Goal: Transaction & Acquisition: Book appointment/travel/reservation

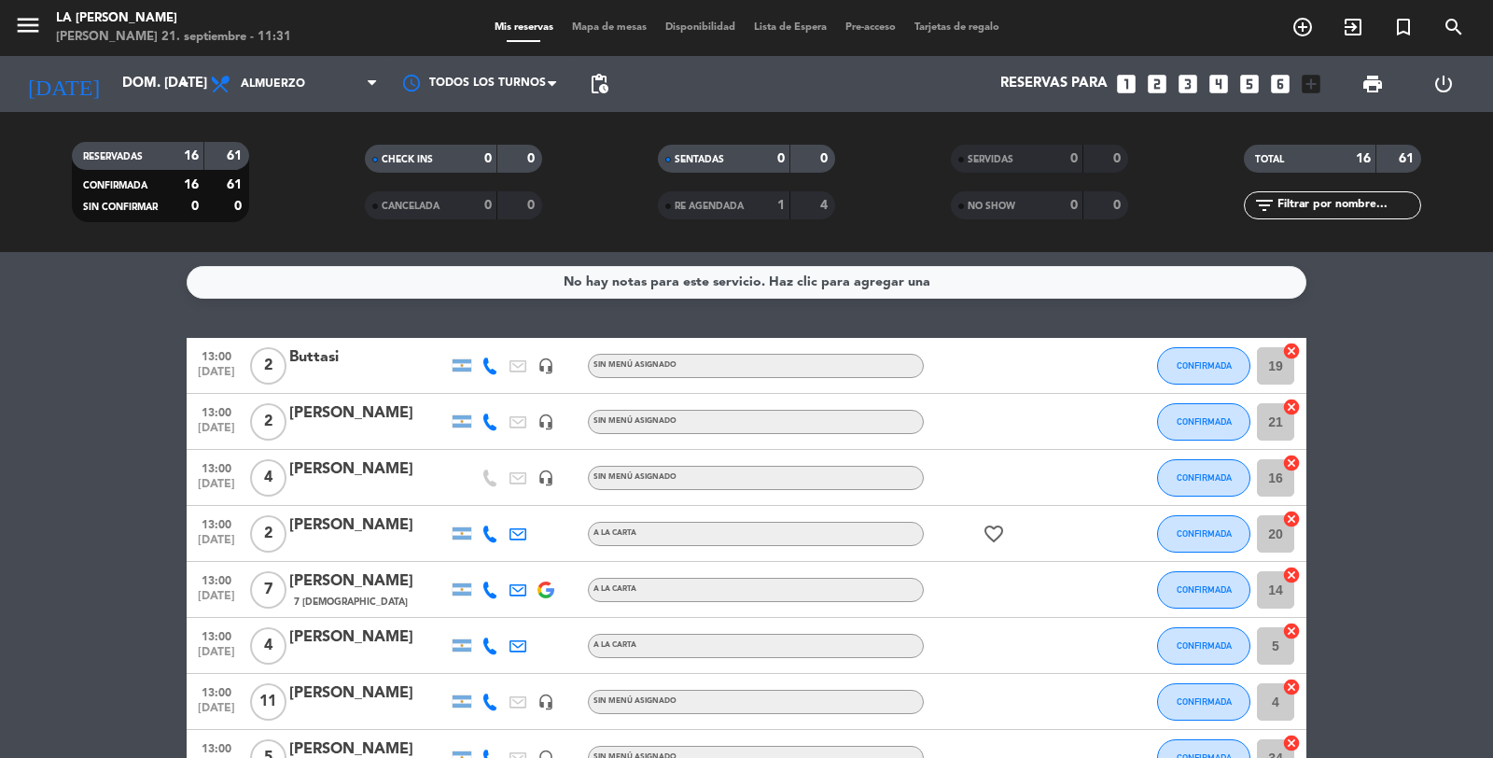
click at [607, 22] on span "Mapa de mesas" at bounding box center [609, 27] width 93 height 10
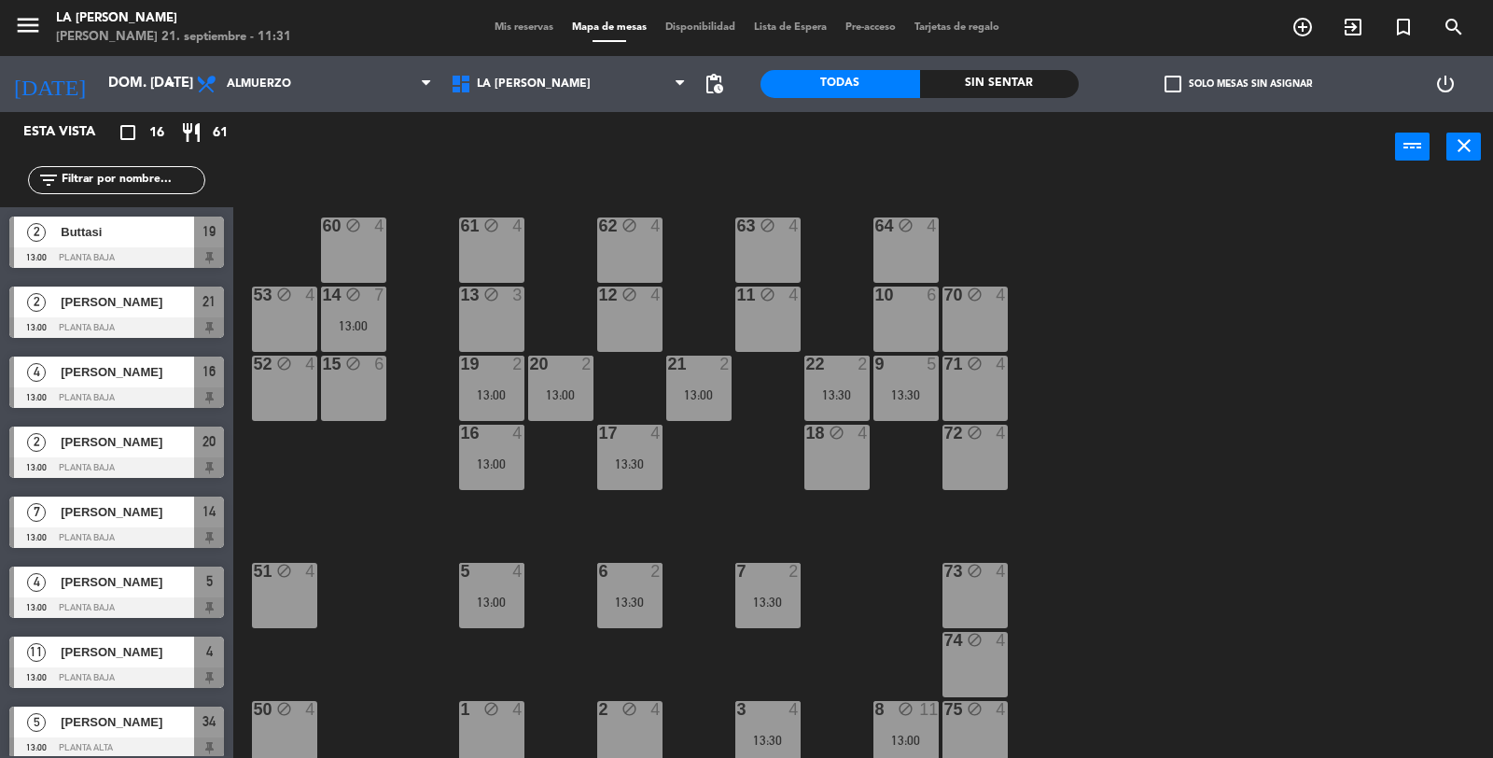
click at [784, 292] on div "4" at bounding box center [798, 295] width 31 height 18
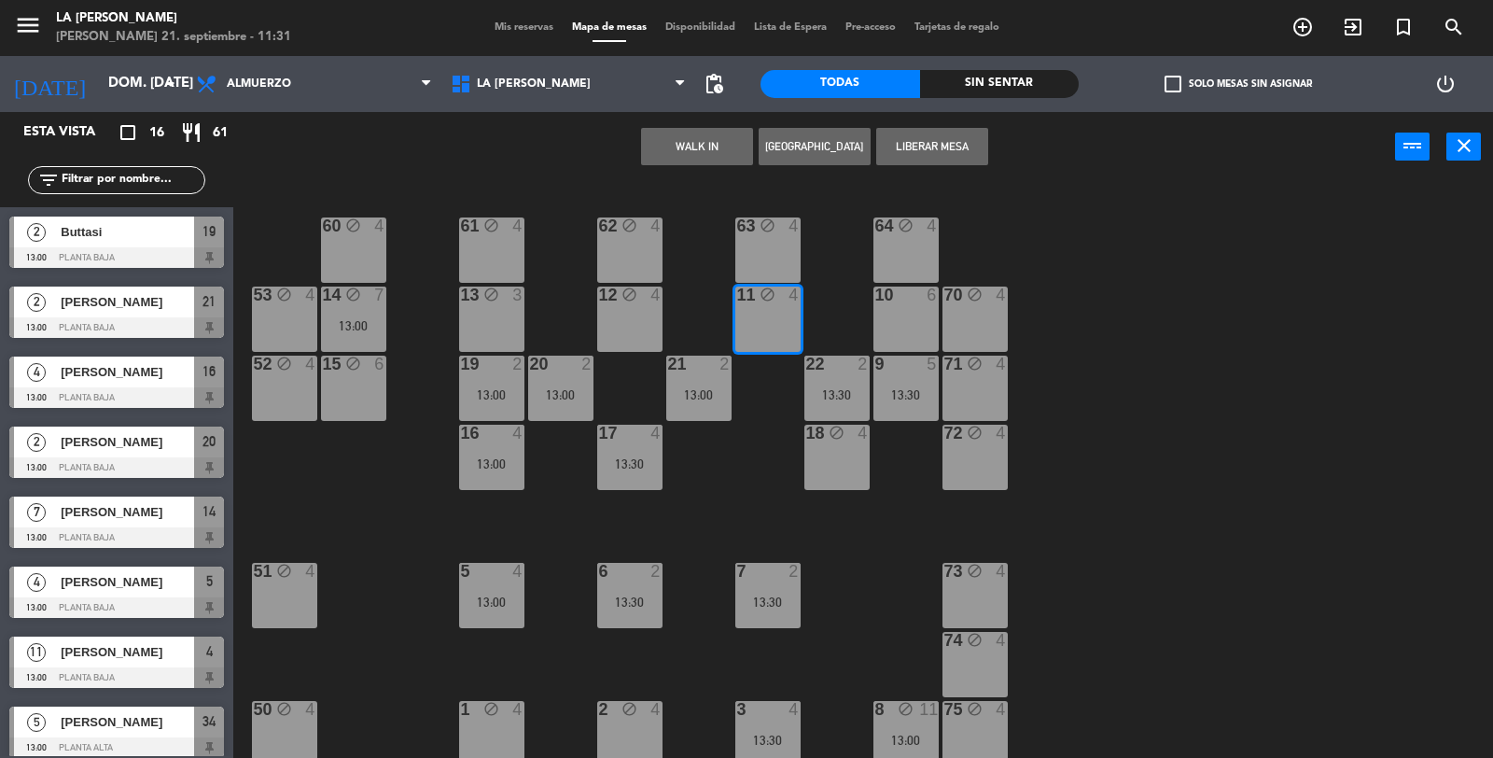
click at [817, 145] on button "[GEOGRAPHIC_DATA]" at bounding box center [815, 146] width 112 height 37
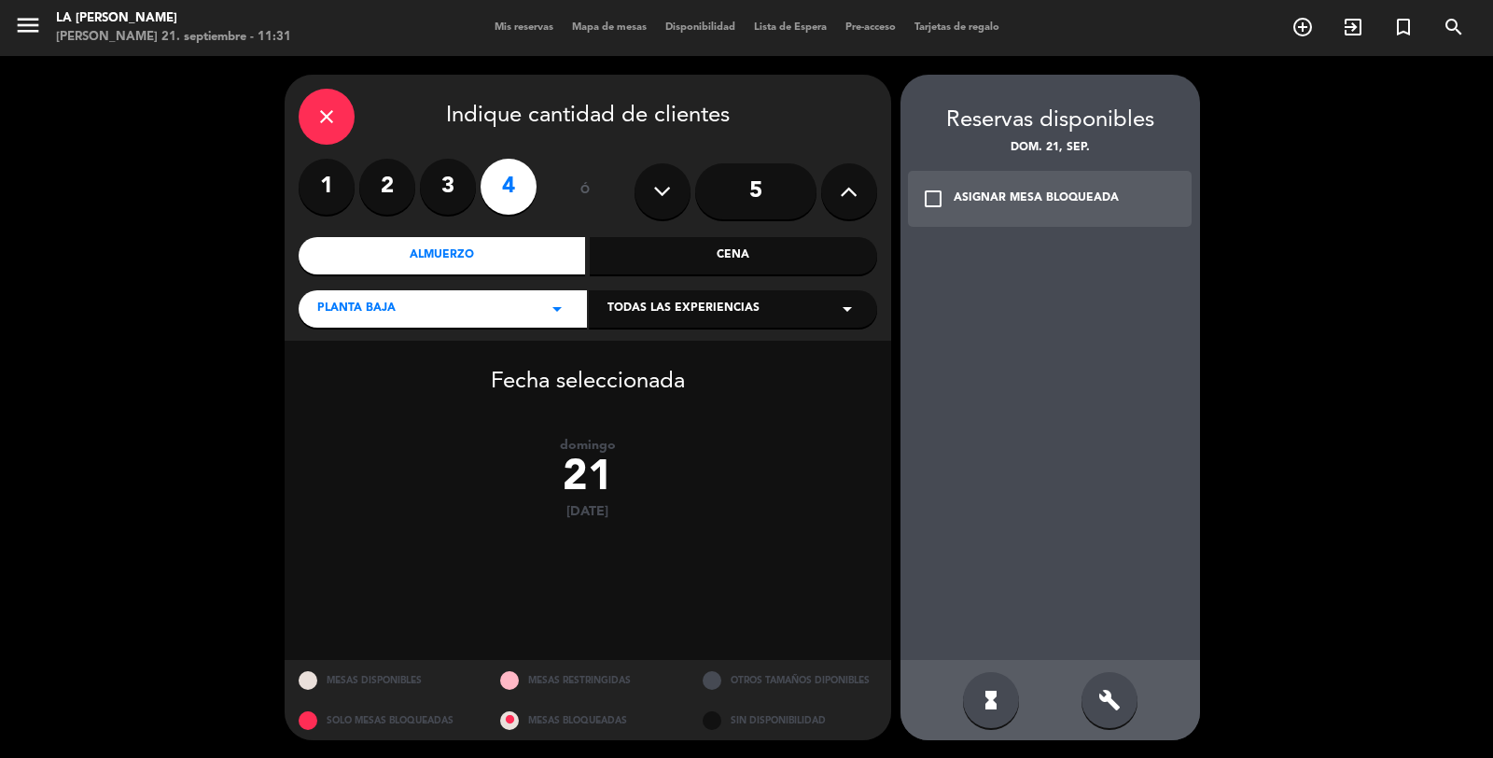
click at [387, 196] on label "2" at bounding box center [387, 187] width 56 height 56
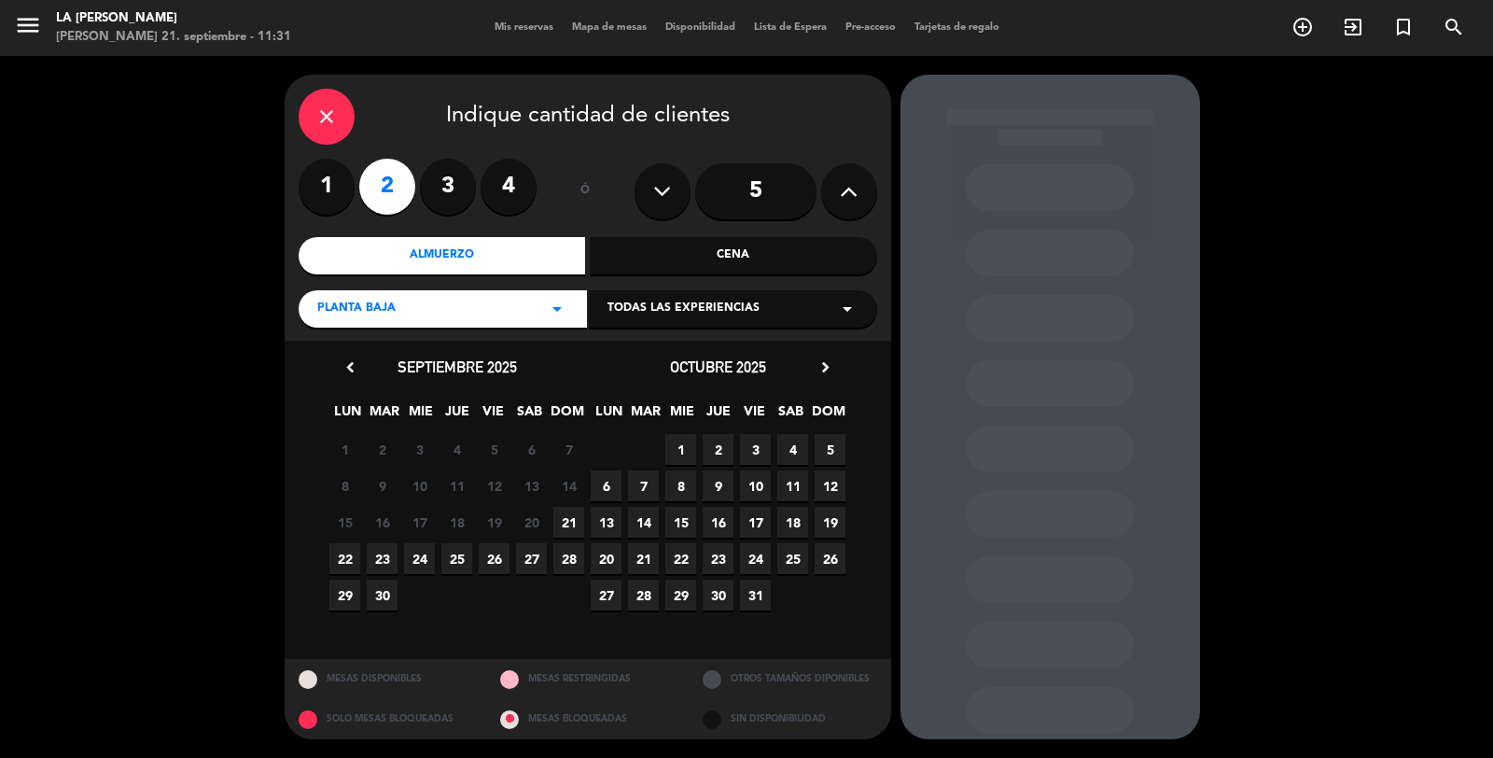
click at [571, 513] on span "21" at bounding box center [568, 522] width 31 height 31
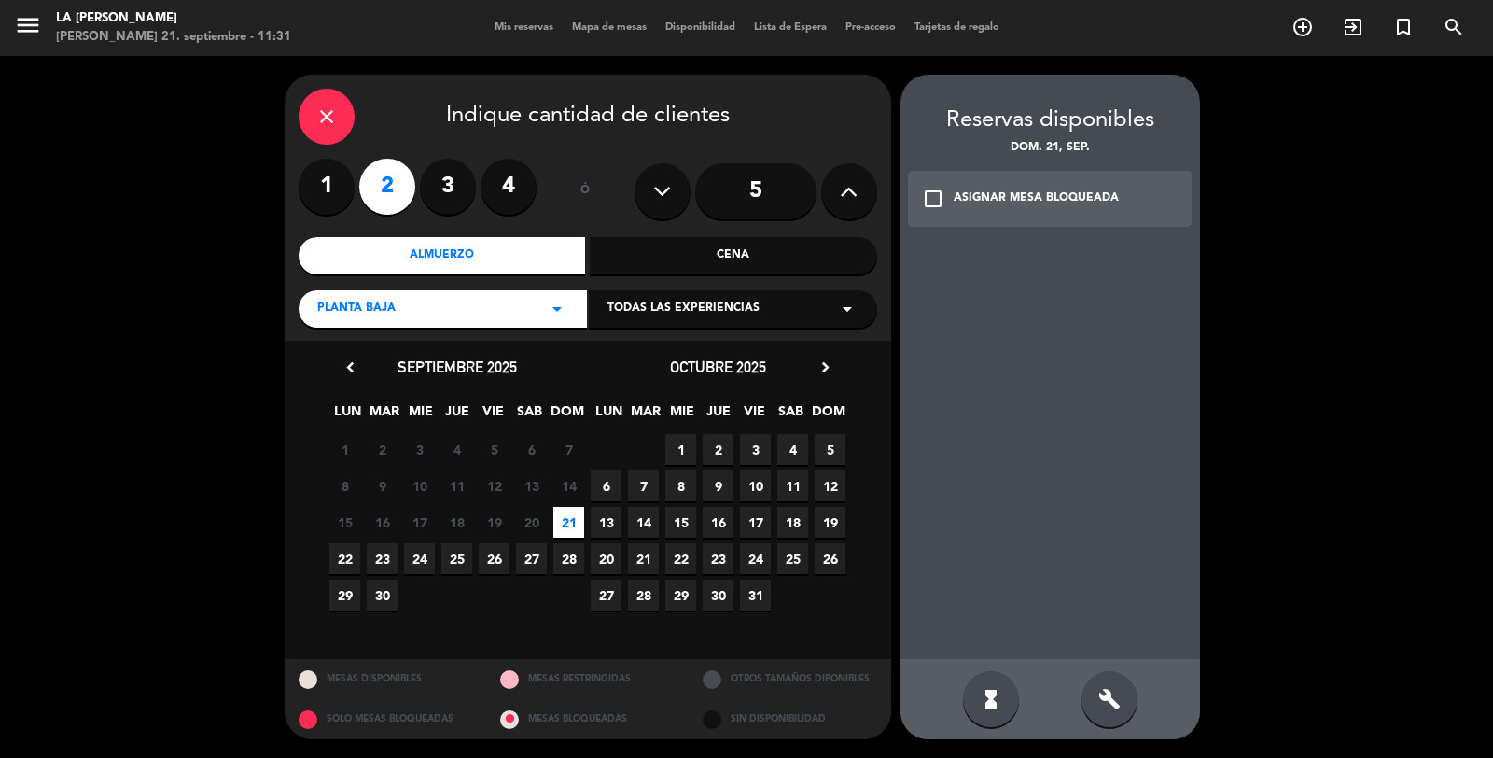
click at [1097, 207] on div "ASIGNAR MESA BLOQUEADA" at bounding box center [1036, 198] width 165 height 19
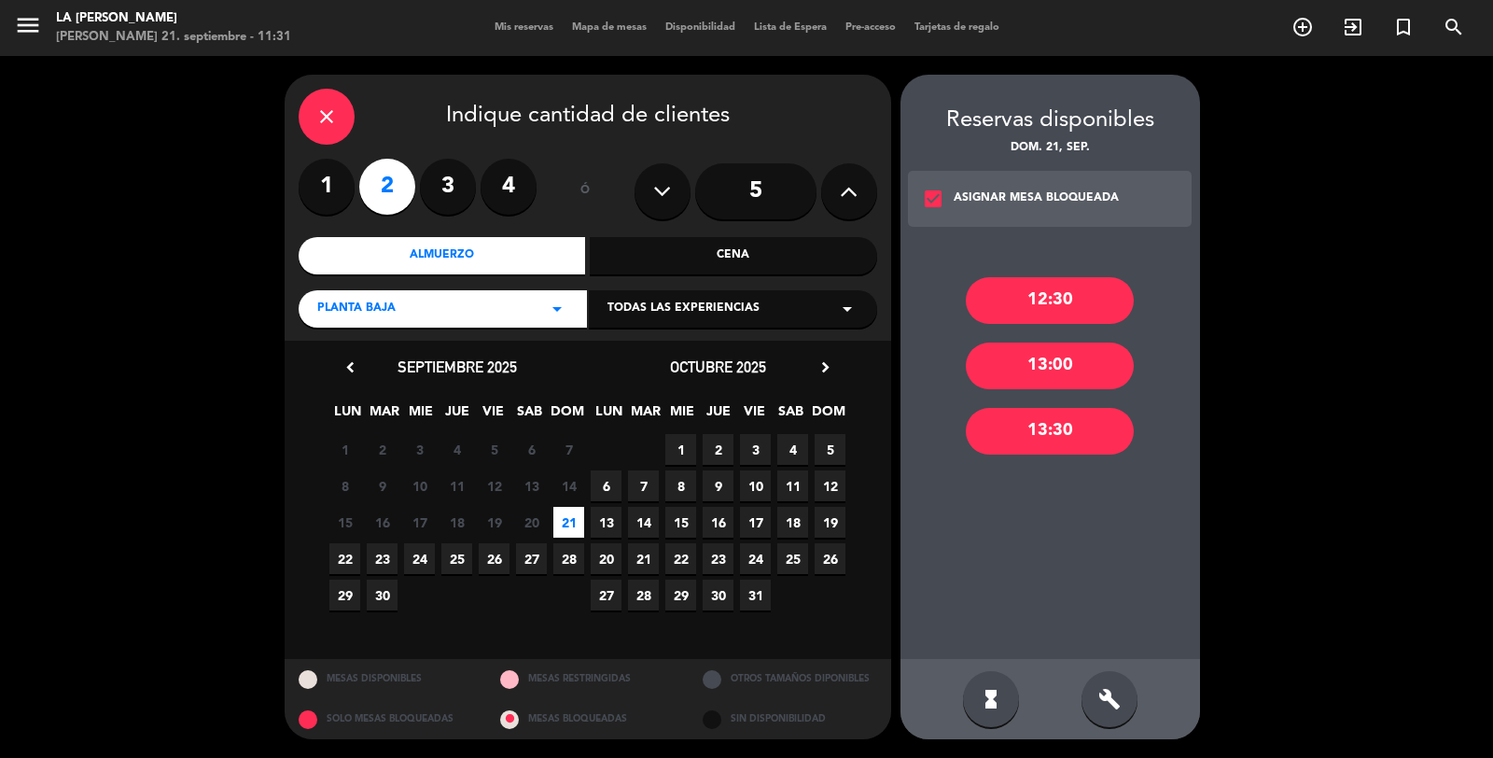
click at [1107, 714] on div "build" at bounding box center [1109, 699] width 56 height 56
click at [1045, 431] on div "13:30" at bounding box center [1050, 431] width 168 height 47
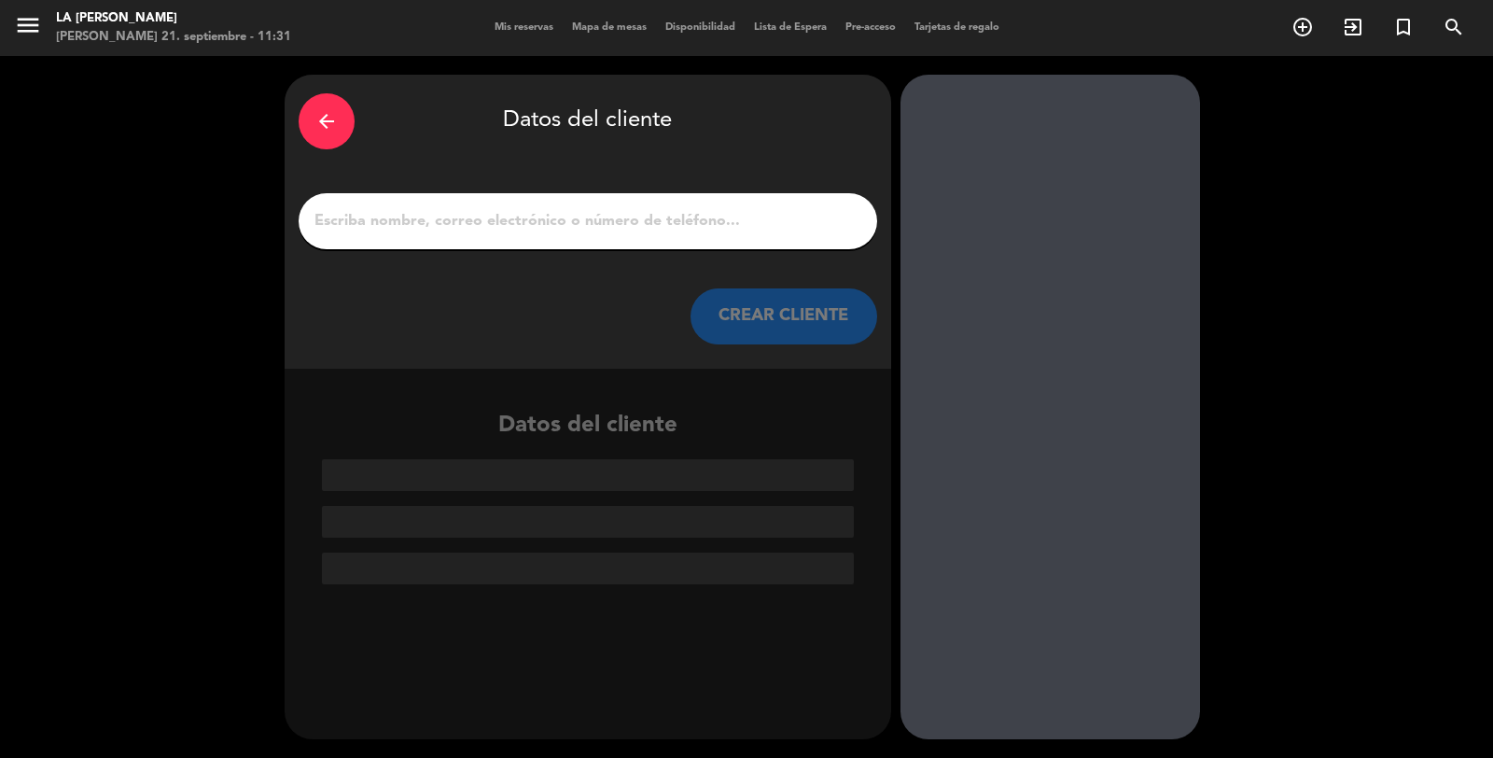
click at [647, 226] on input "1" at bounding box center [588, 221] width 550 height 26
click at [333, 129] on icon "arrow_back" at bounding box center [326, 121] width 22 height 22
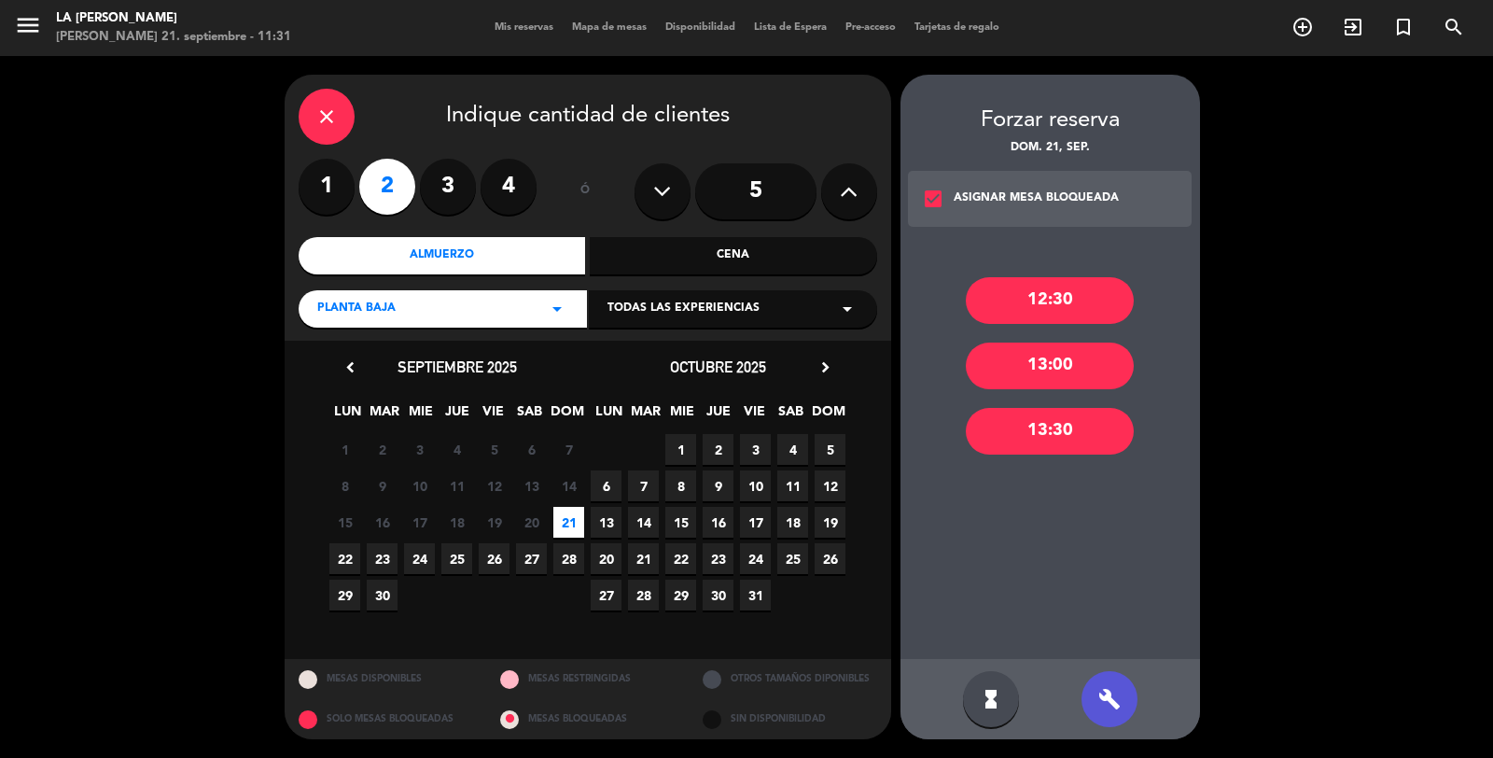
click at [1045, 365] on div "13:00" at bounding box center [1050, 365] width 168 height 47
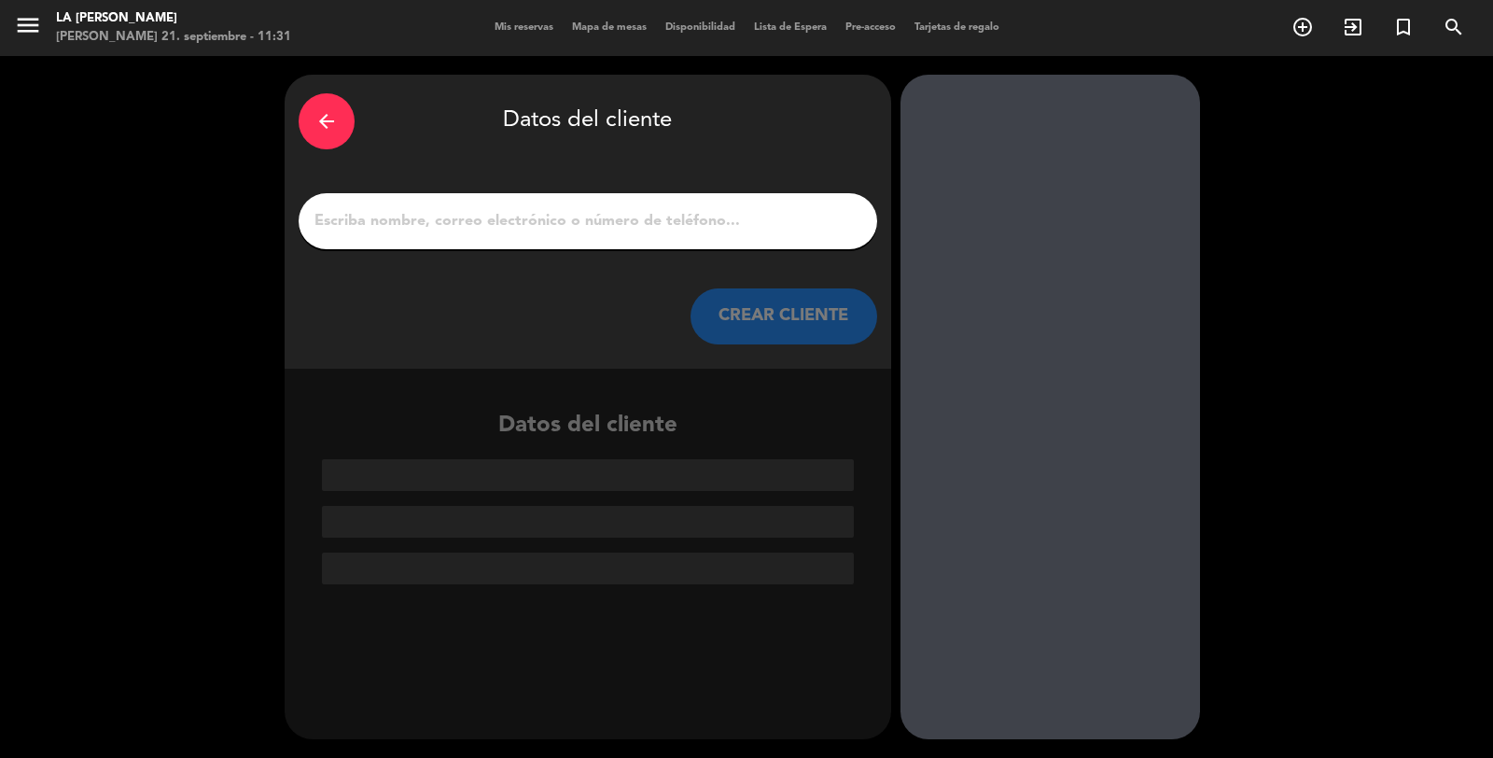
click at [757, 227] on input "1" at bounding box center [588, 221] width 550 height 26
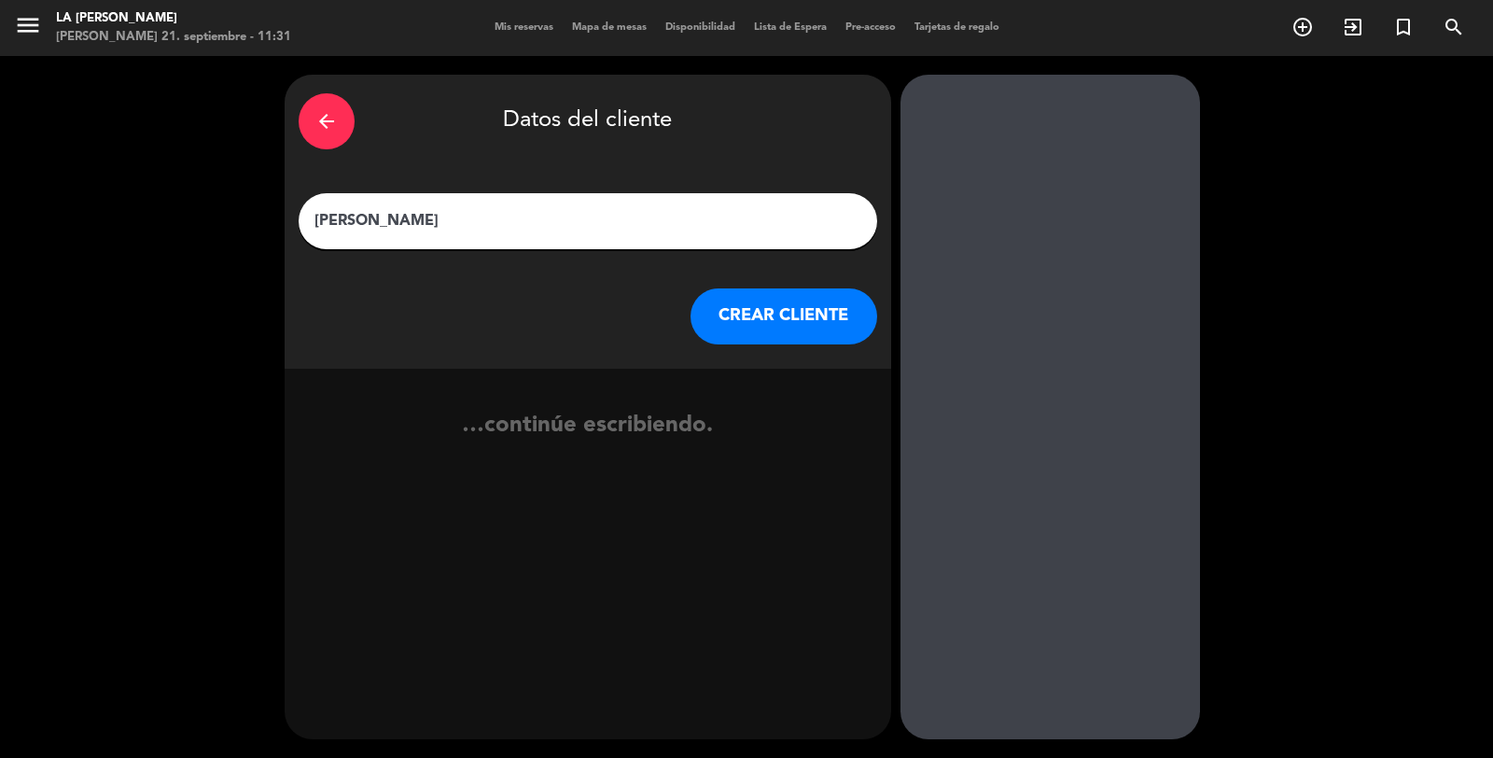
type input "[PERSON_NAME]"
click at [826, 305] on button "CREAR CLIENTE" at bounding box center [783, 316] width 187 height 56
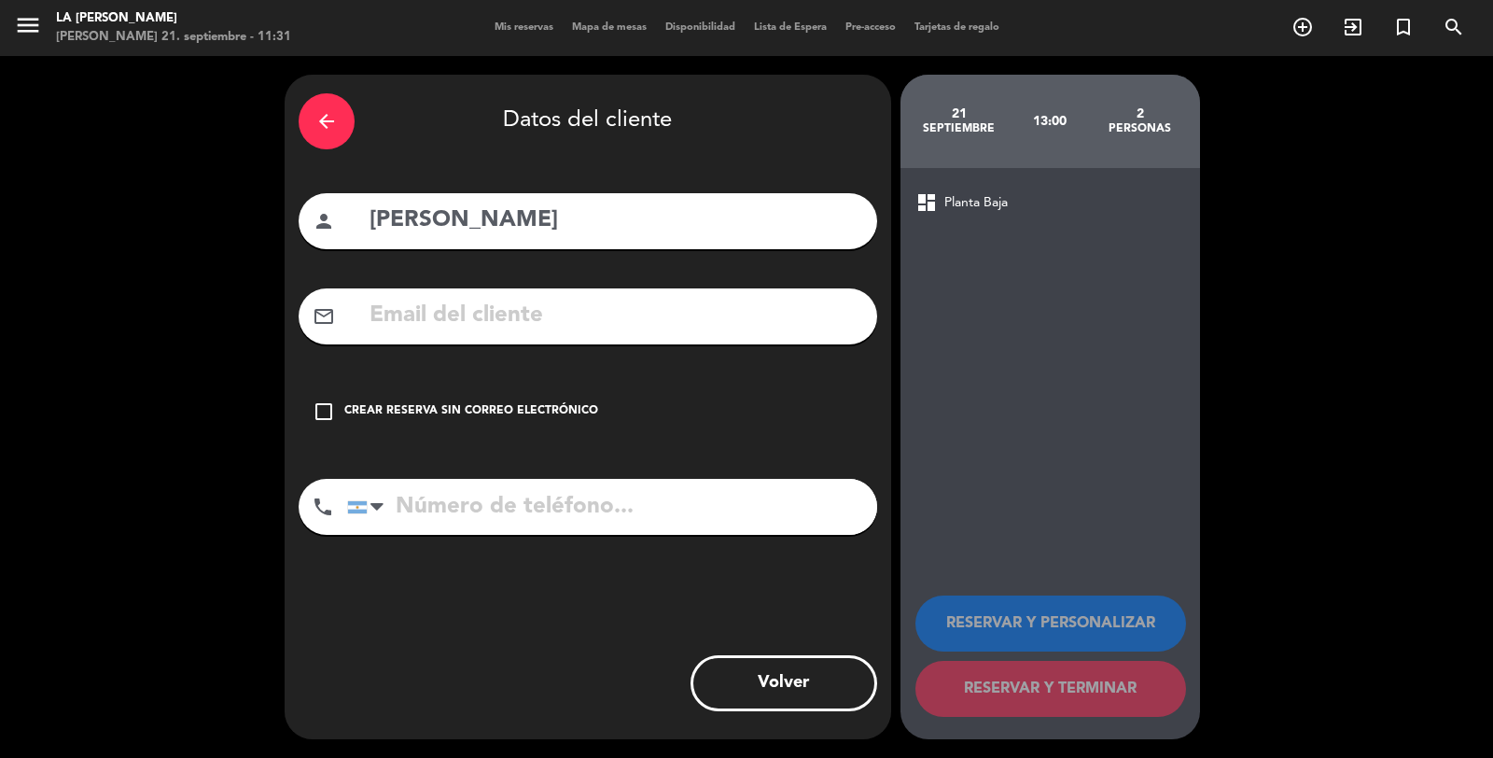
click at [516, 414] on div "Crear reserva sin correo electrónico" at bounding box center [471, 411] width 254 height 19
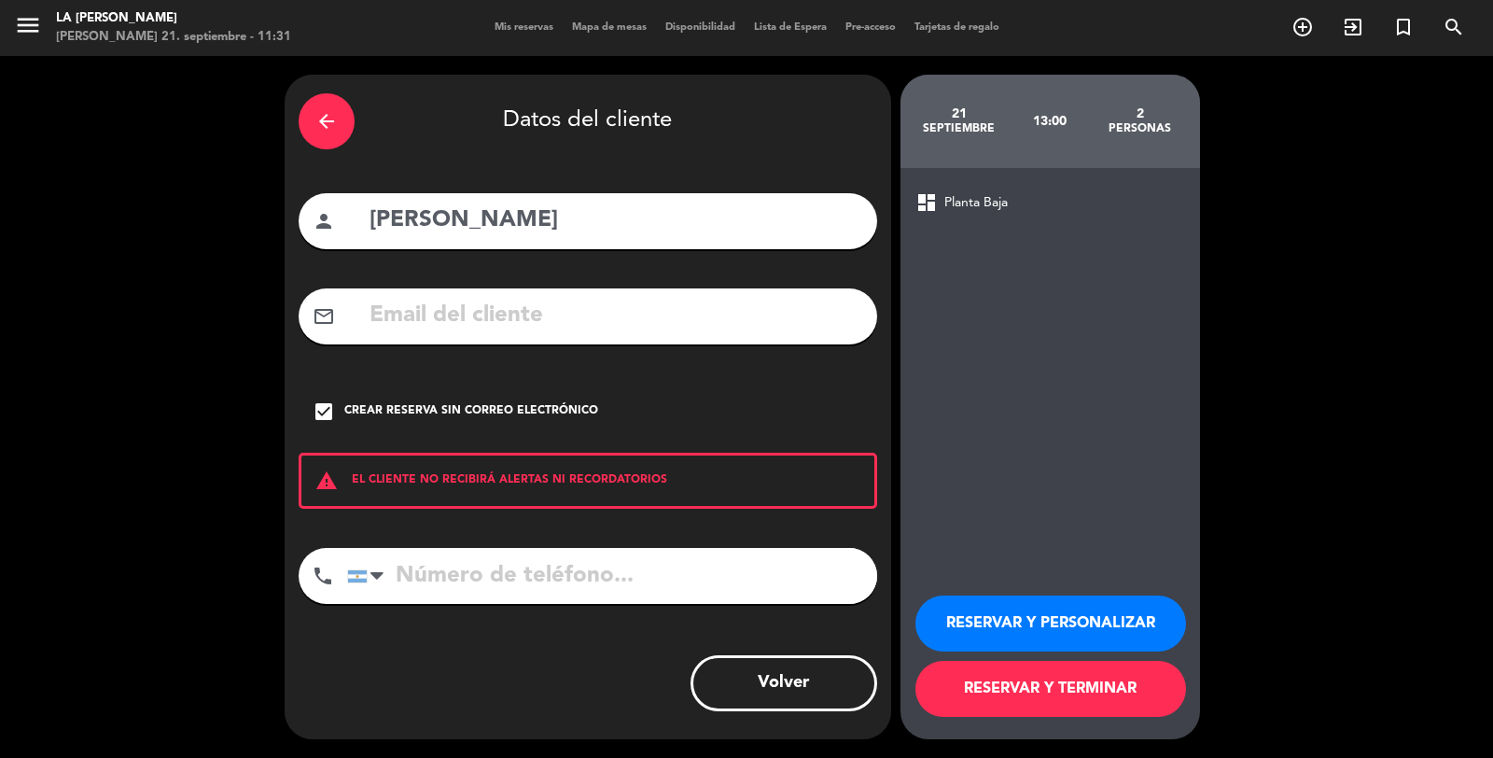
click at [1060, 684] on button "RESERVAR Y TERMINAR" at bounding box center [1050, 689] width 271 height 56
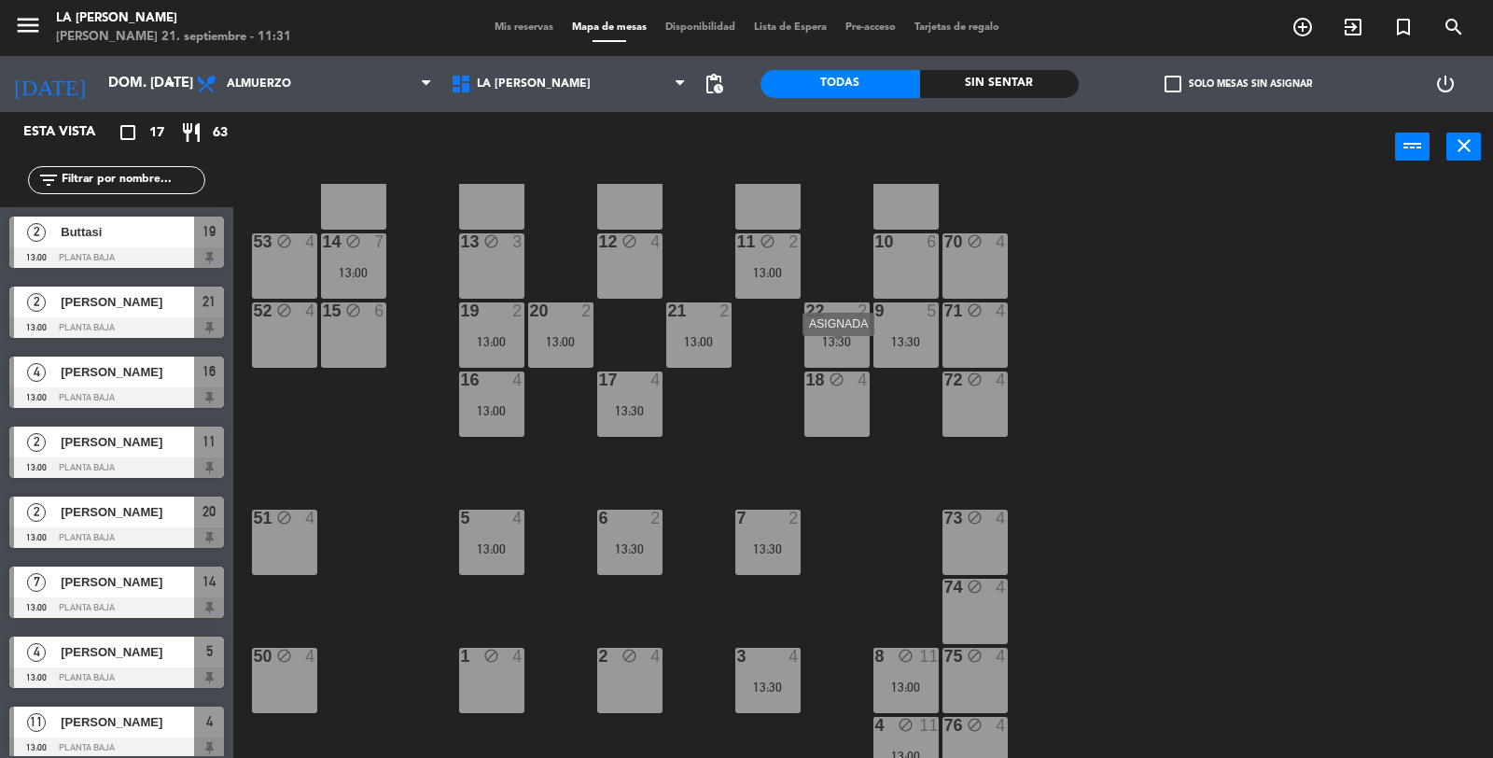
scroll to position [104, 0]
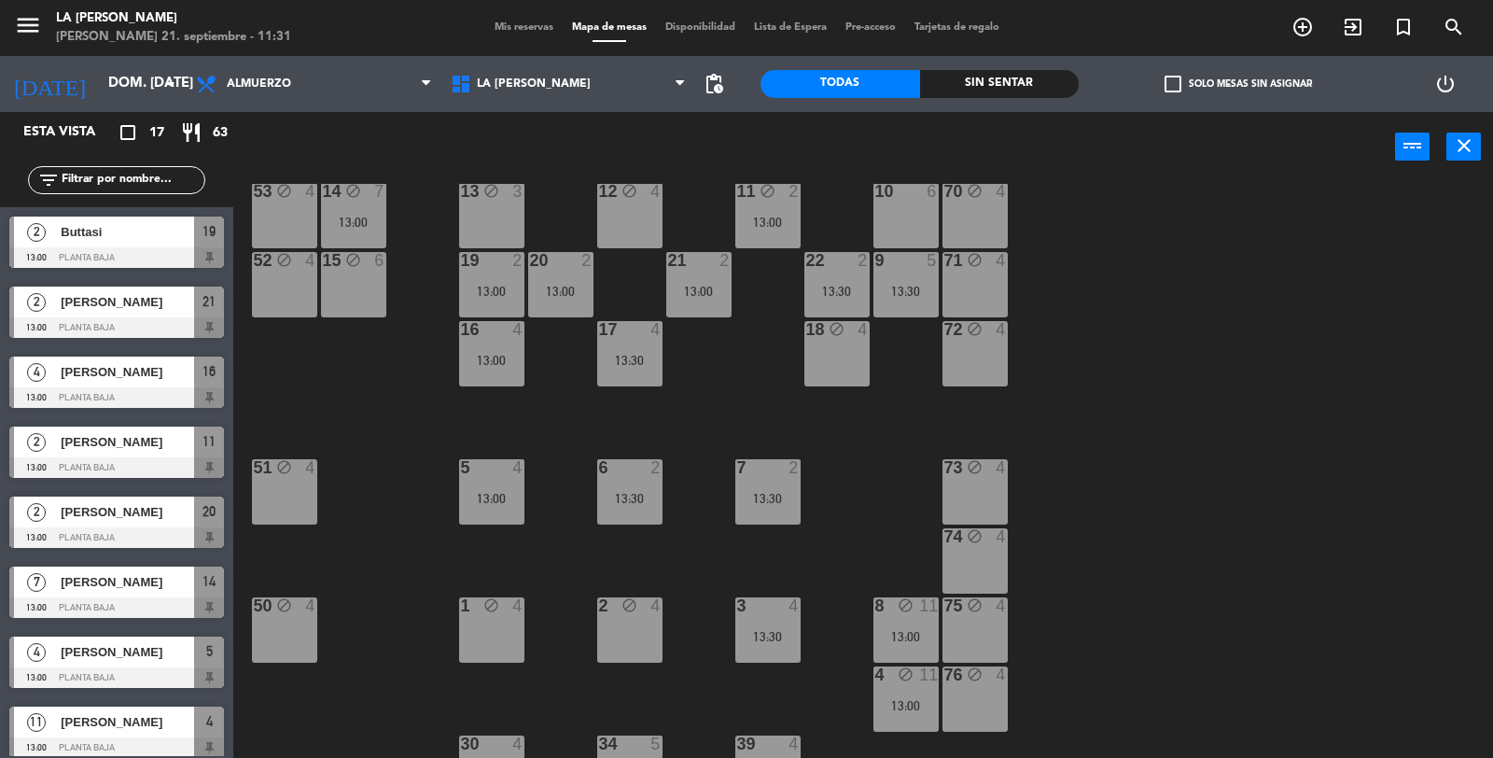
click at [635, 618] on div "2 block 4" at bounding box center [629, 629] width 65 height 65
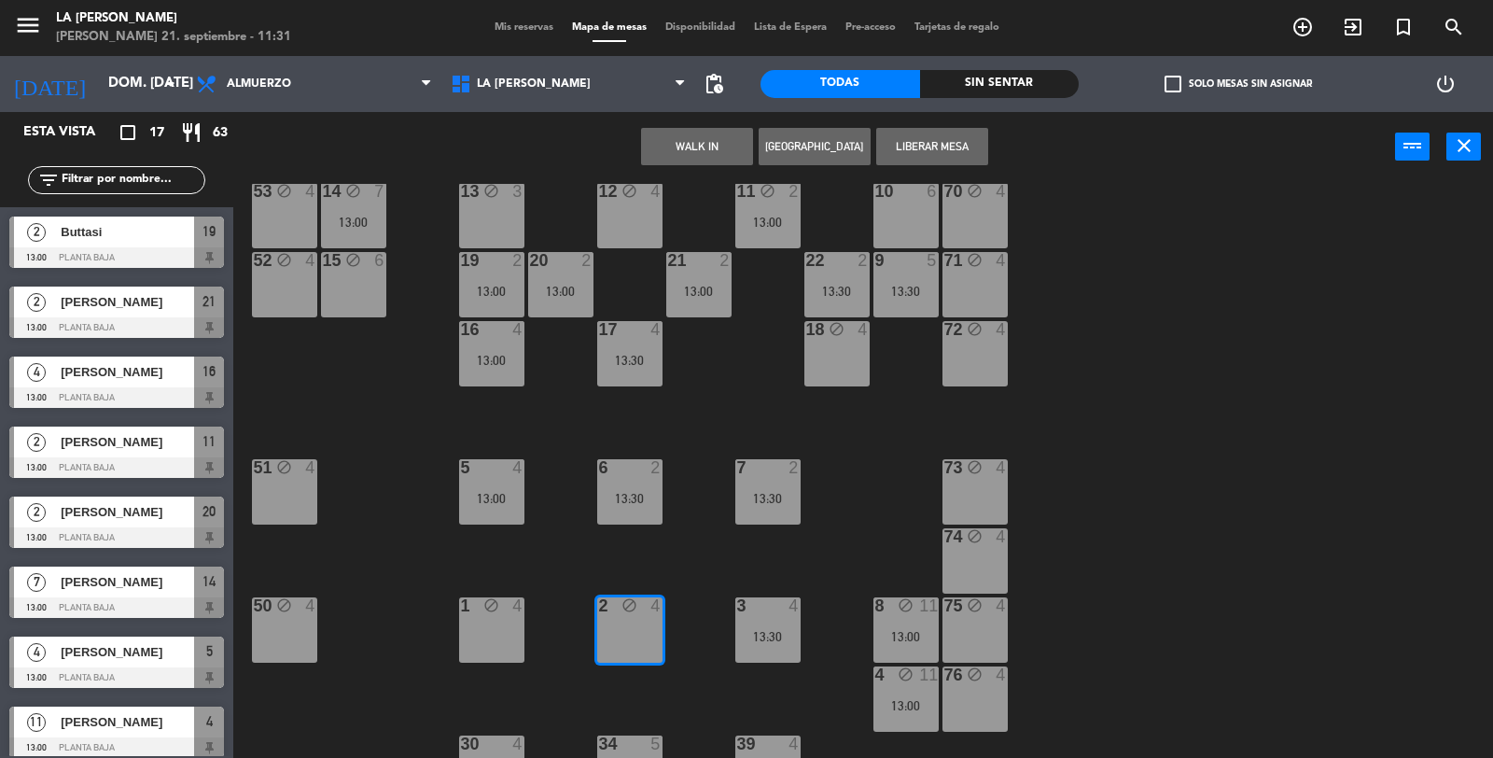
click at [808, 147] on button "[GEOGRAPHIC_DATA]" at bounding box center [815, 146] width 112 height 37
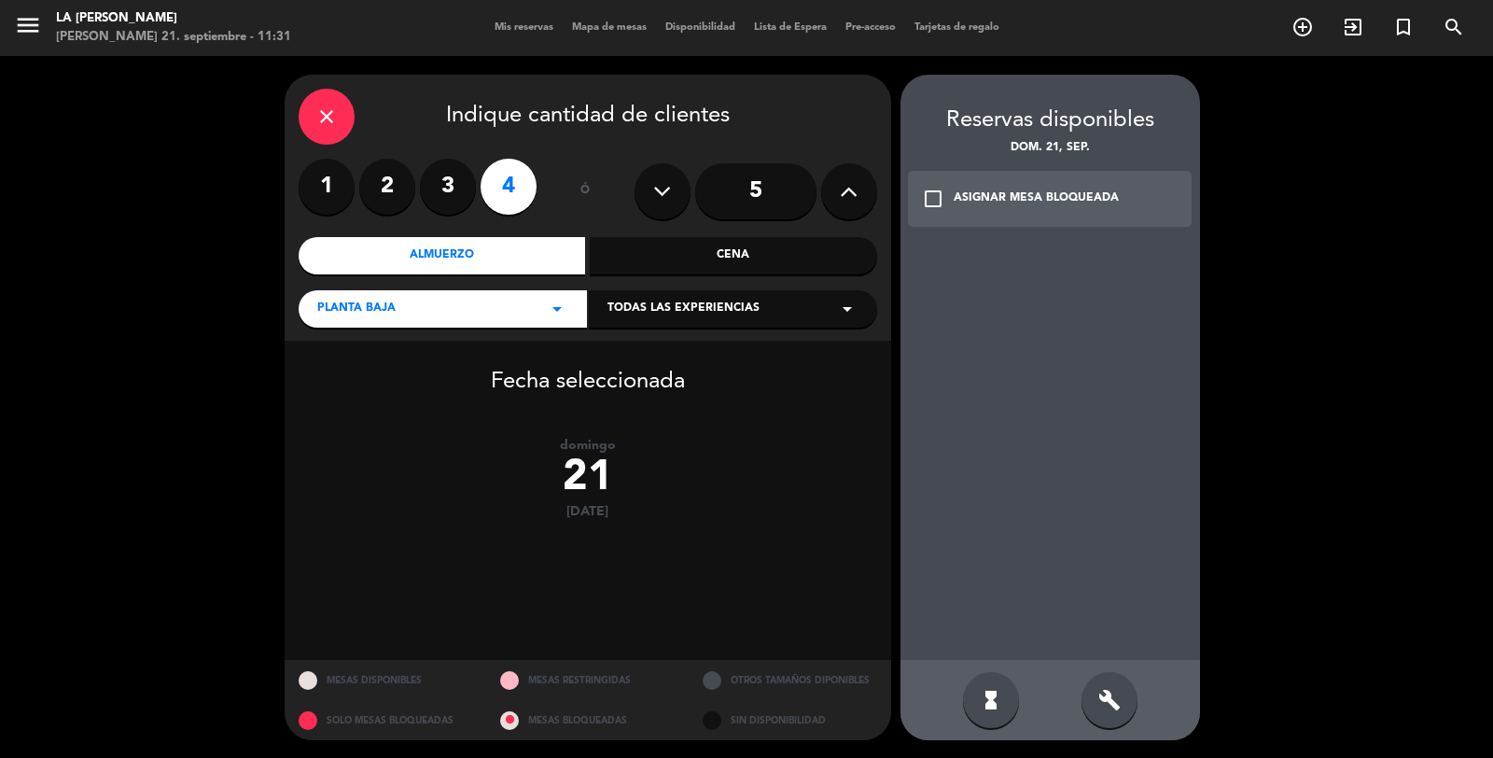
click at [407, 183] on label "2" at bounding box center [387, 187] width 56 height 56
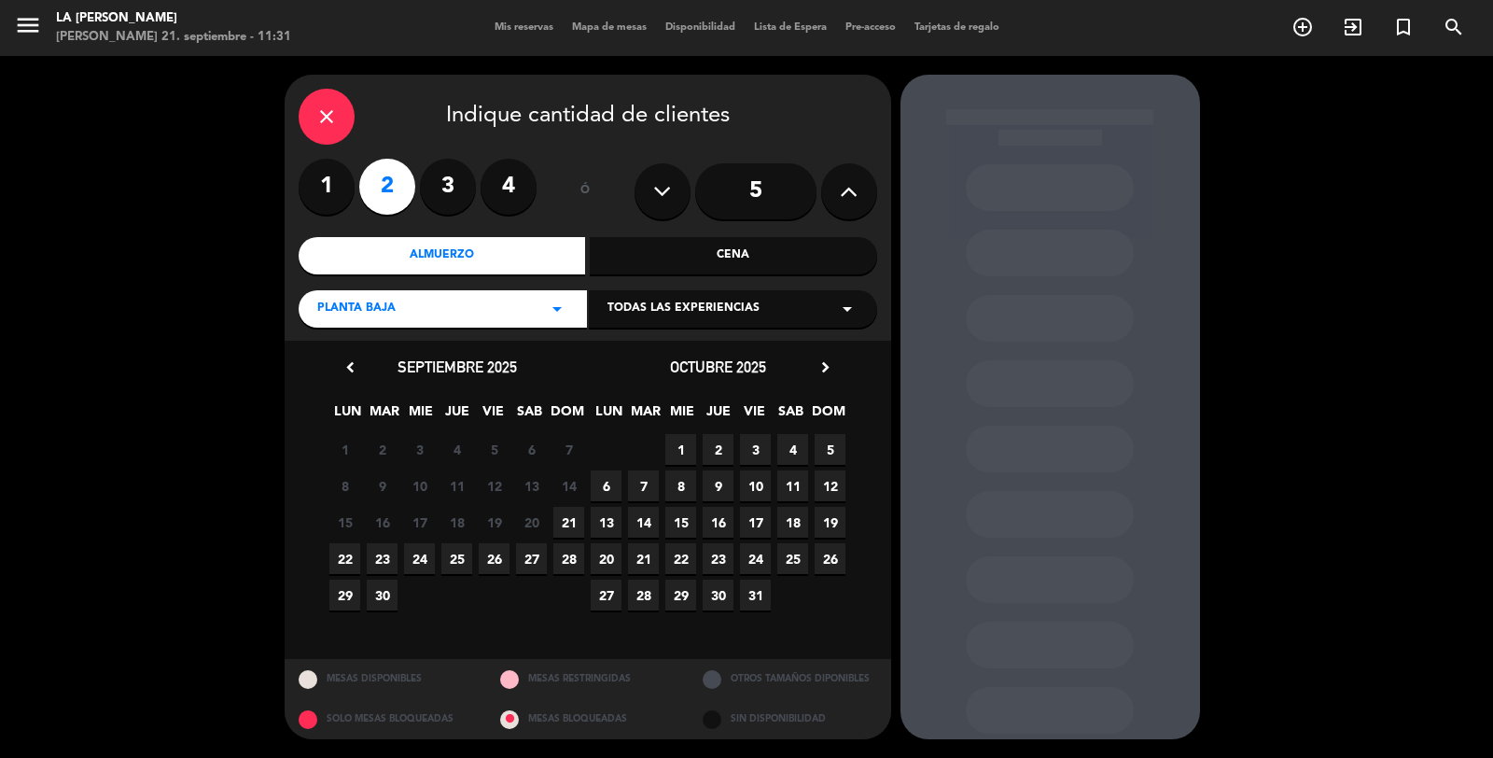
click at [345, 113] on div "close" at bounding box center [327, 117] width 56 height 56
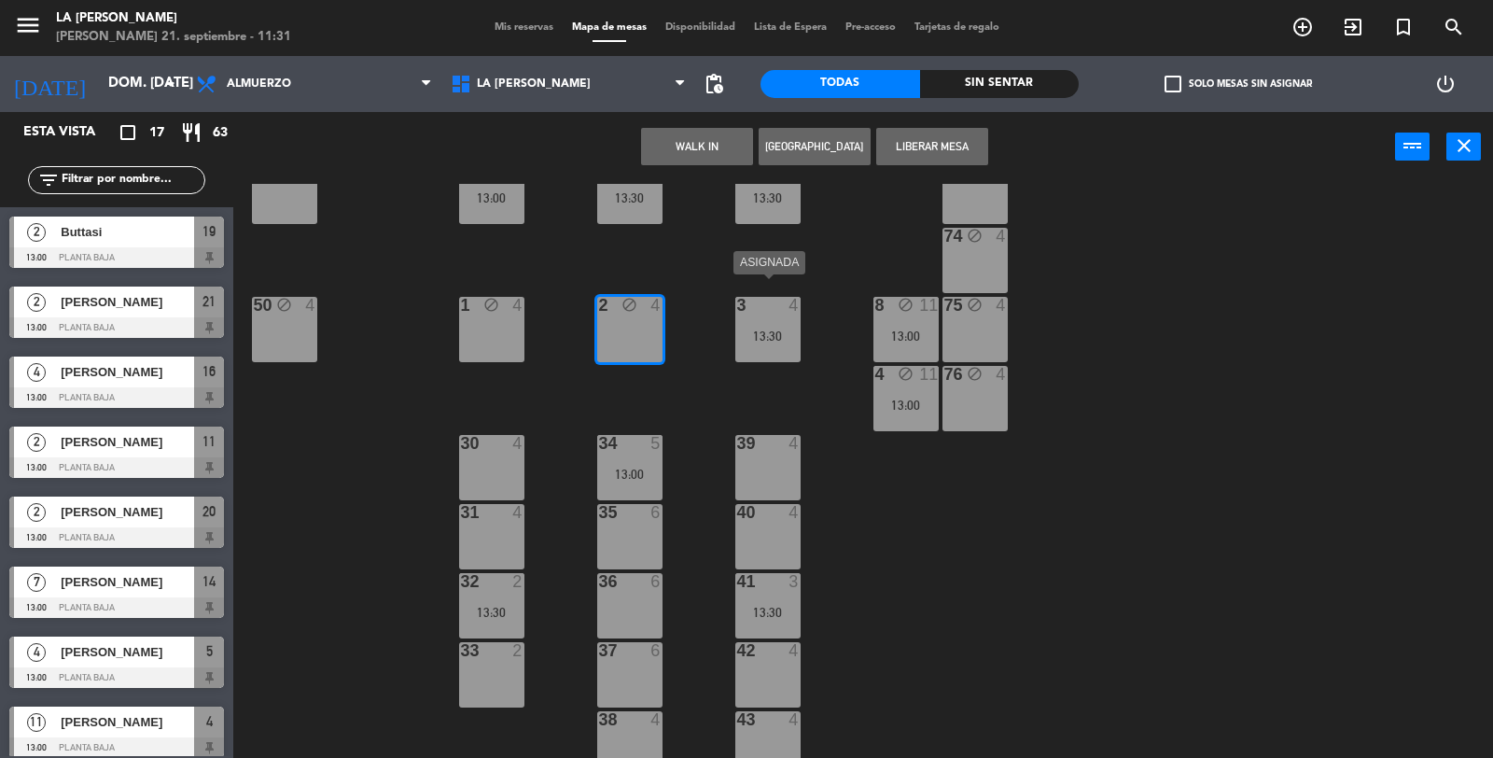
scroll to position [420, 0]
